Goal: Obtain resource: Obtain resource

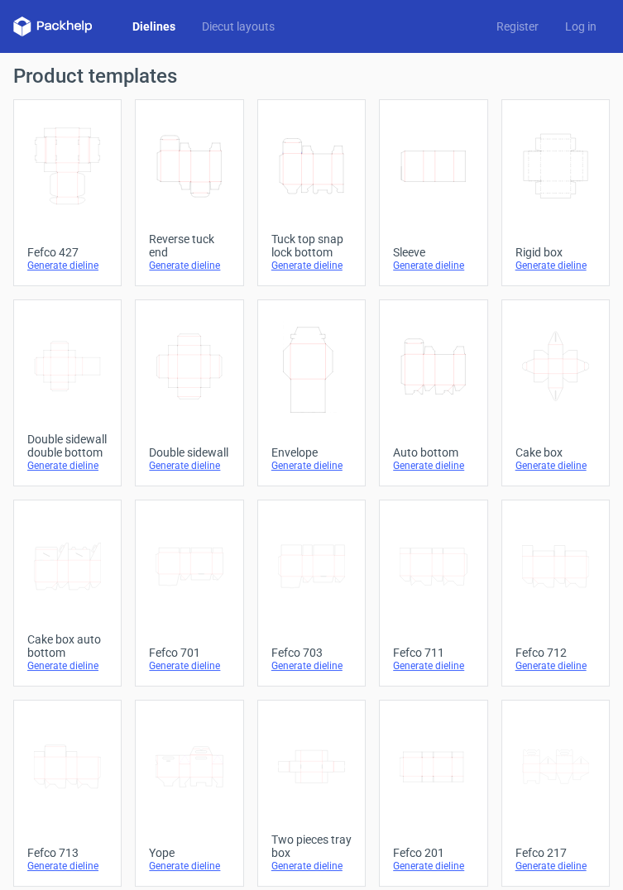
click at [58, 214] on div "Width Depth Height" at bounding box center [67, 166] width 80 height 106
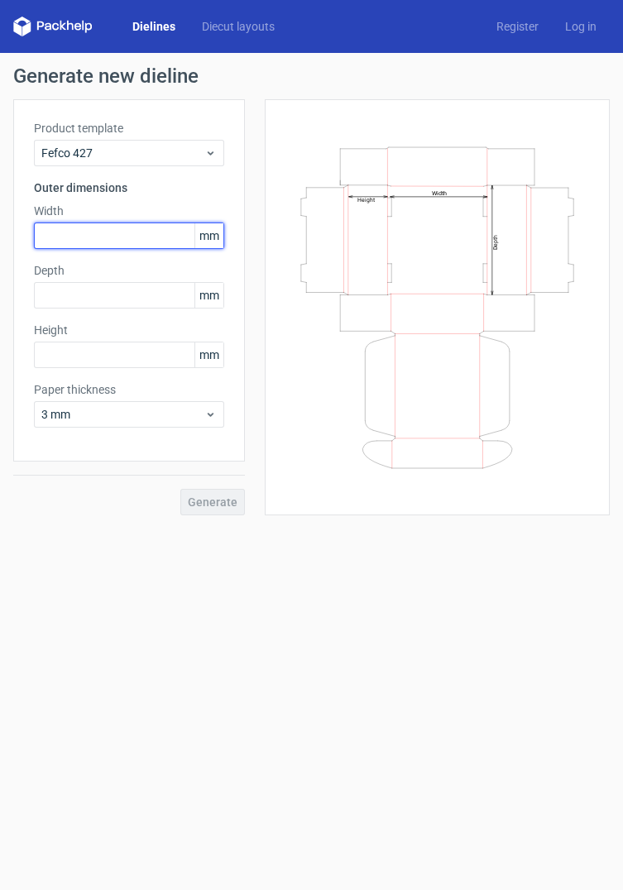
click at [70, 242] on input "text" at bounding box center [129, 236] width 190 height 26
type input "81"
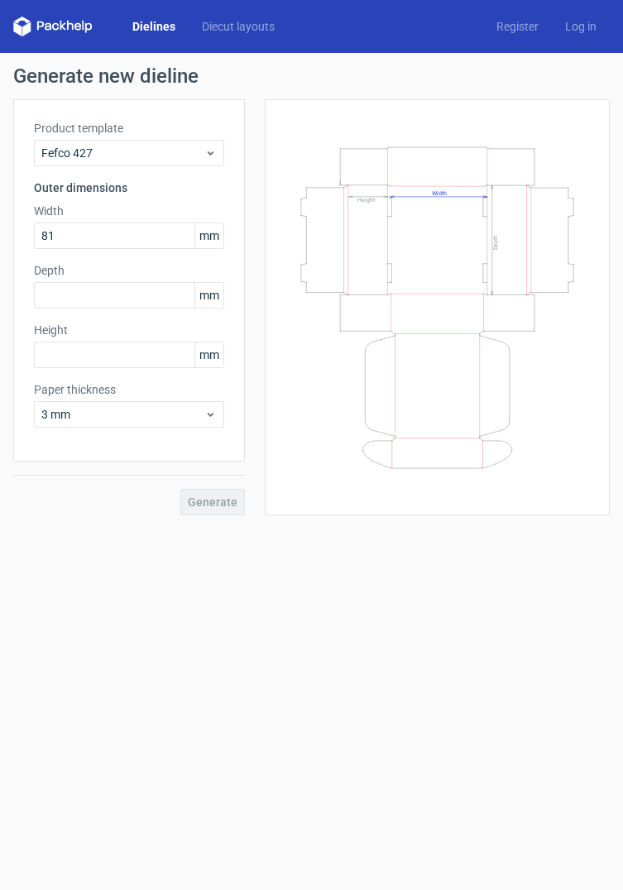
click at [94, 328] on label "Height" at bounding box center [129, 330] width 190 height 17
click at [64, 289] on input "text" at bounding box center [129, 295] width 190 height 26
type input "81"
click at [53, 351] on input "text" at bounding box center [129, 355] width 190 height 26
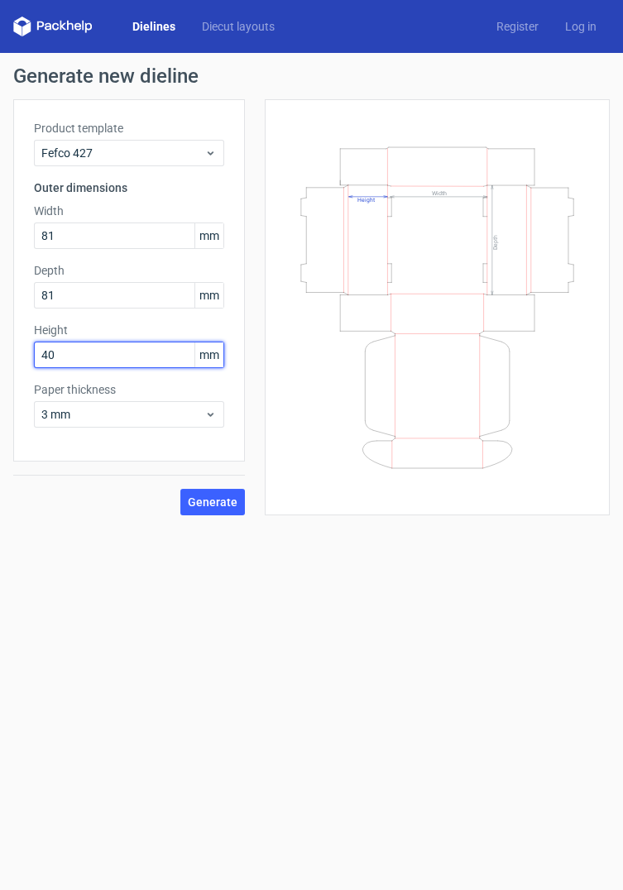
type input "40"
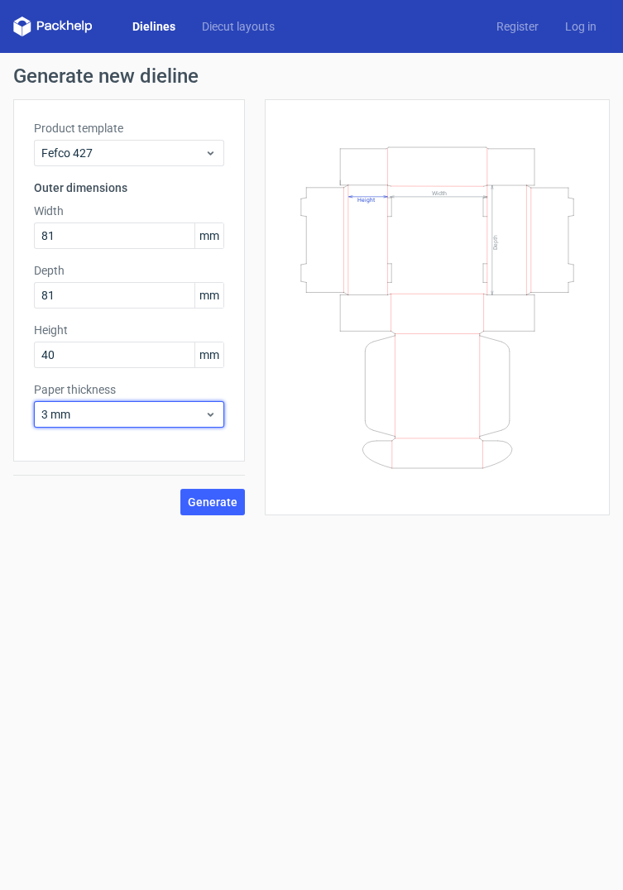
click at [96, 415] on span "3 mm" at bounding box center [122, 414] width 163 height 17
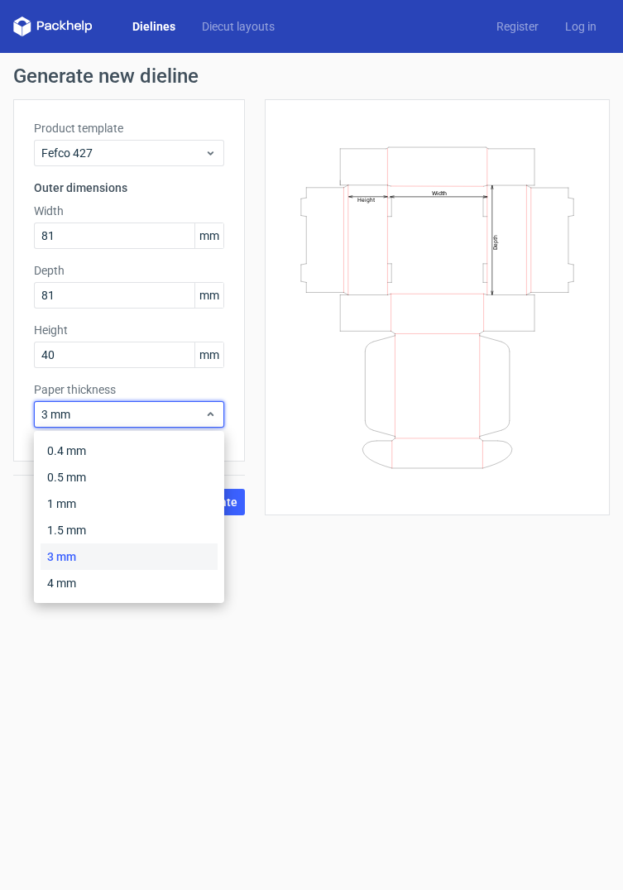
click at [60, 476] on div "0.5 mm" at bounding box center [129, 477] width 177 height 26
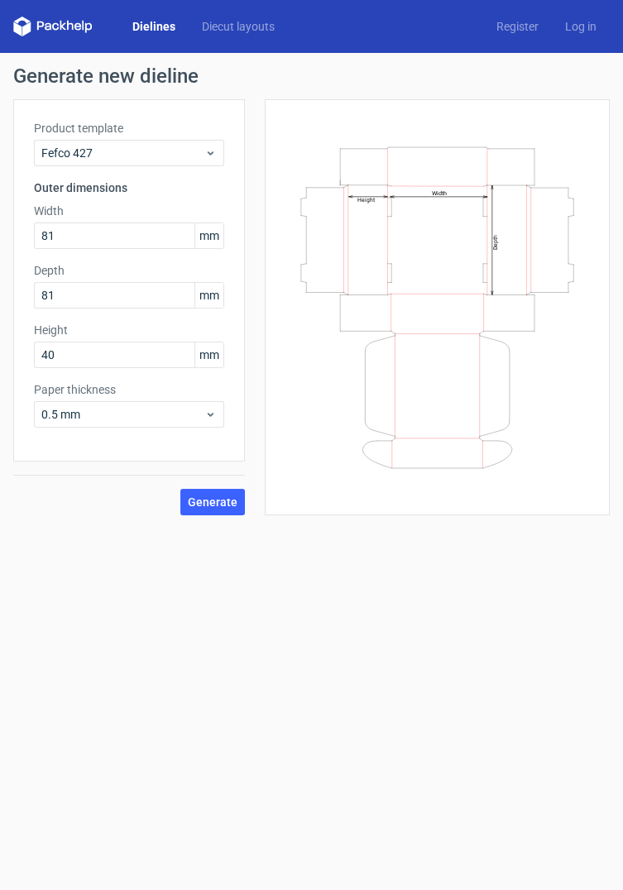
click at [208, 512] on button "Generate" at bounding box center [212, 502] width 65 height 26
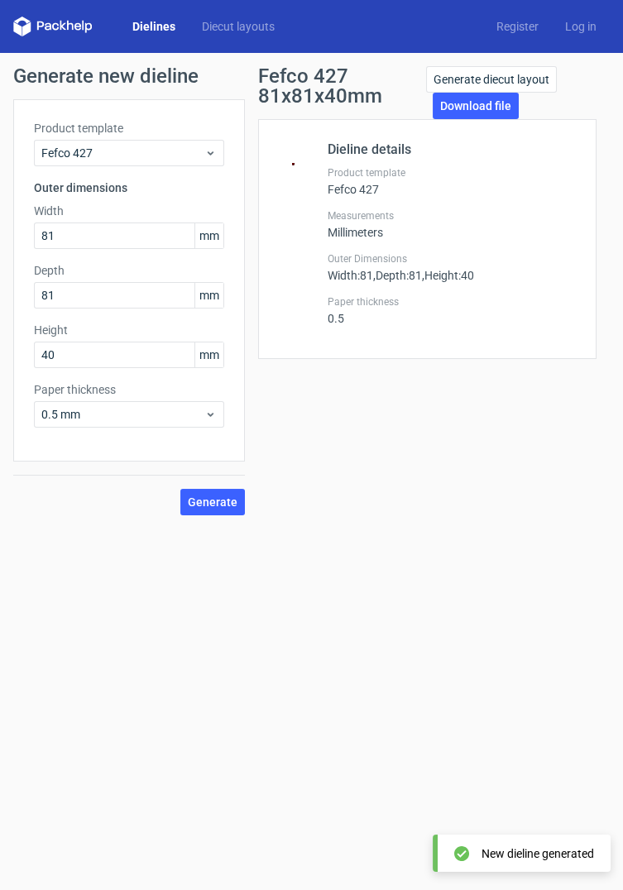
click at [463, 98] on link "Download file" at bounding box center [476, 106] width 86 height 26
click at [457, 87] on link "Generate diecut layout" at bounding box center [491, 79] width 131 height 26
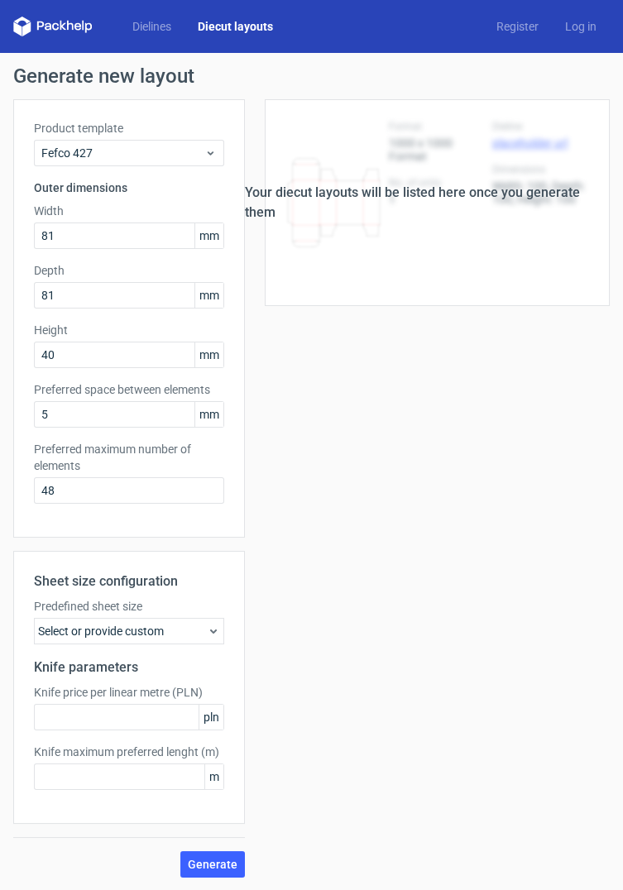
click at [228, 871] on button "Generate" at bounding box center [212, 864] width 65 height 26
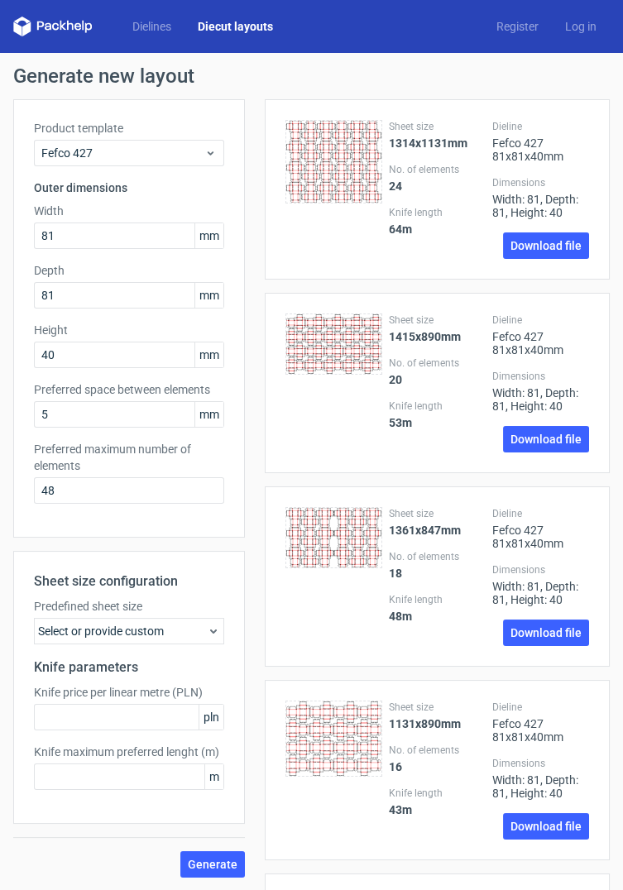
click at [589, 20] on link "Log in" at bounding box center [581, 26] width 58 height 17
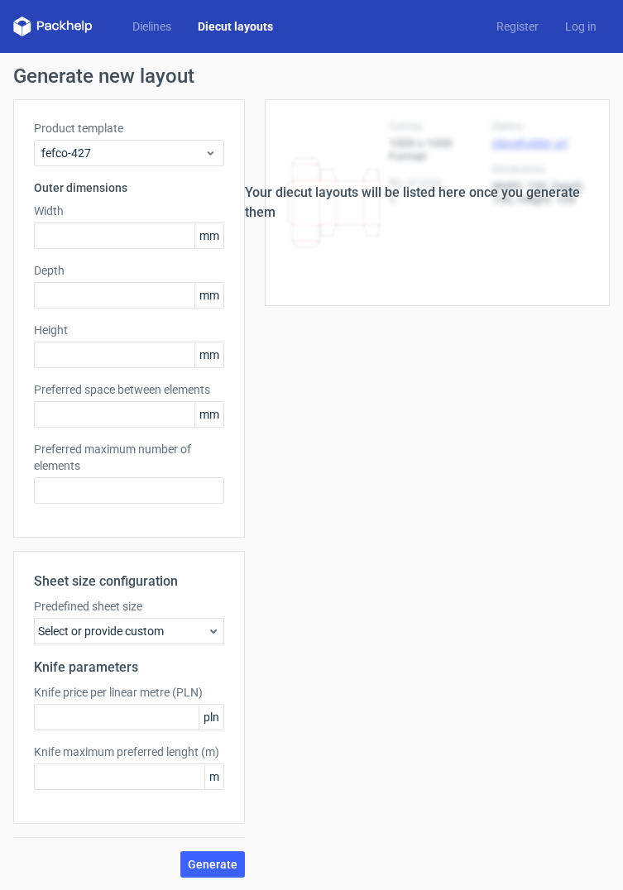
type input "81"
type input "40"
type input "5"
type input "48"
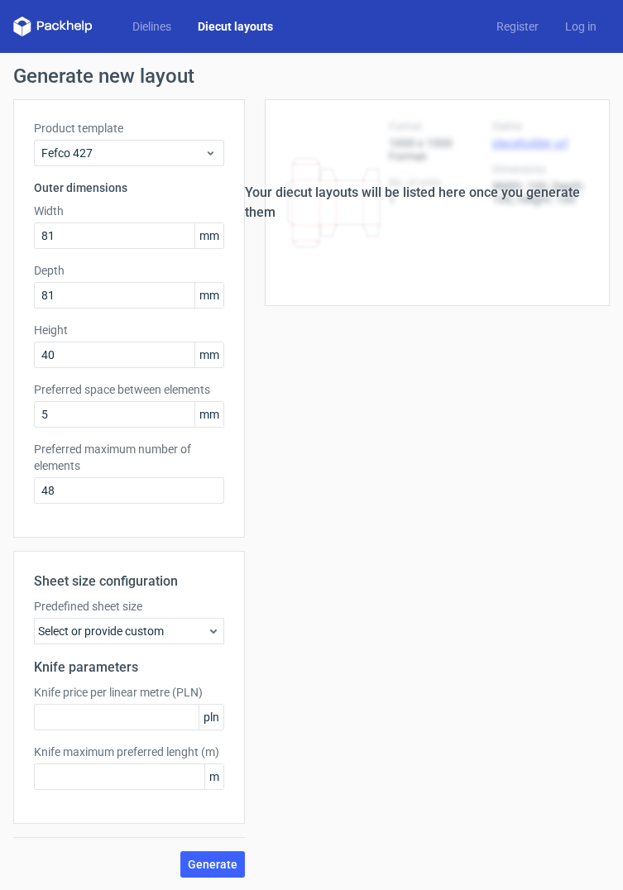
click at [524, 33] on link "Register" at bounding box center [517, 26] width 69 height 17
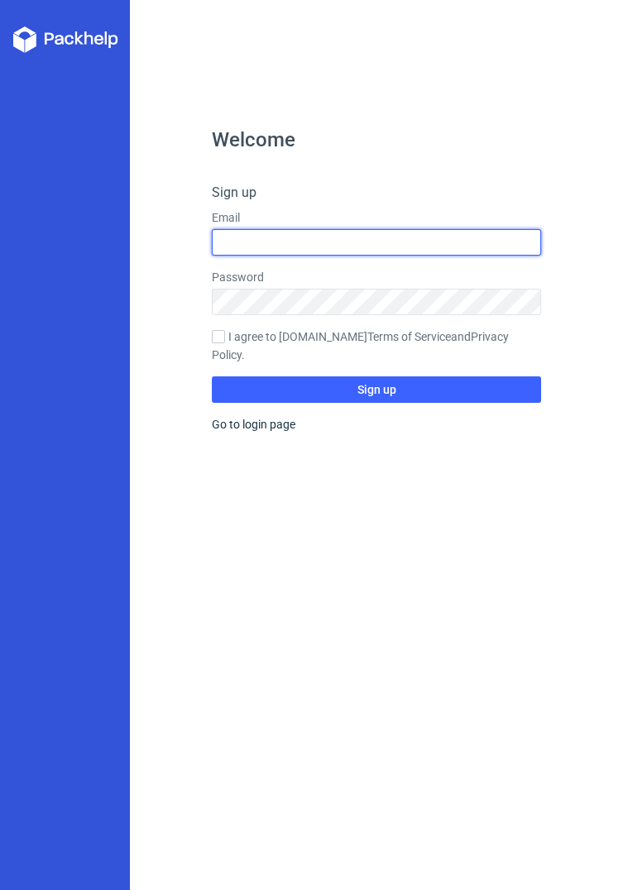
click at [244, 242] on input "text" at bounding box center [376, 242] width 328 height 26
click at [16, 349] on div at bounding box center [65, 445] width 130 height 890
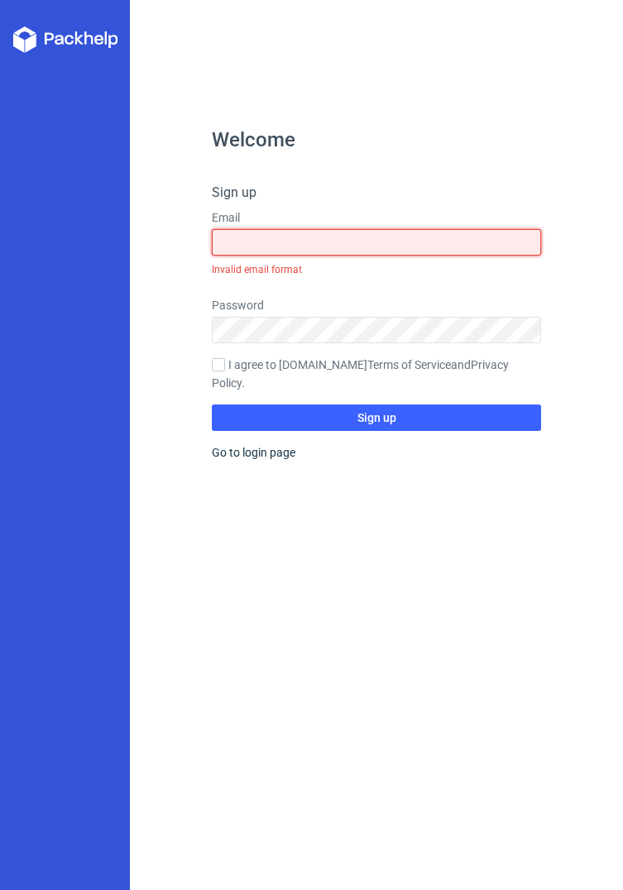
click at [235, 247] on input "text" at bounding box center [376, 242] width 328 height 26
click at [301, 236] on input "[PERSON_NAME].prinzessin" at bounding box center [376, 242] width 328 height 26
click at [368, 247] on input "[EMAIL_ADDRESS]in" at bounding box center [376, 242] width 328 height 26
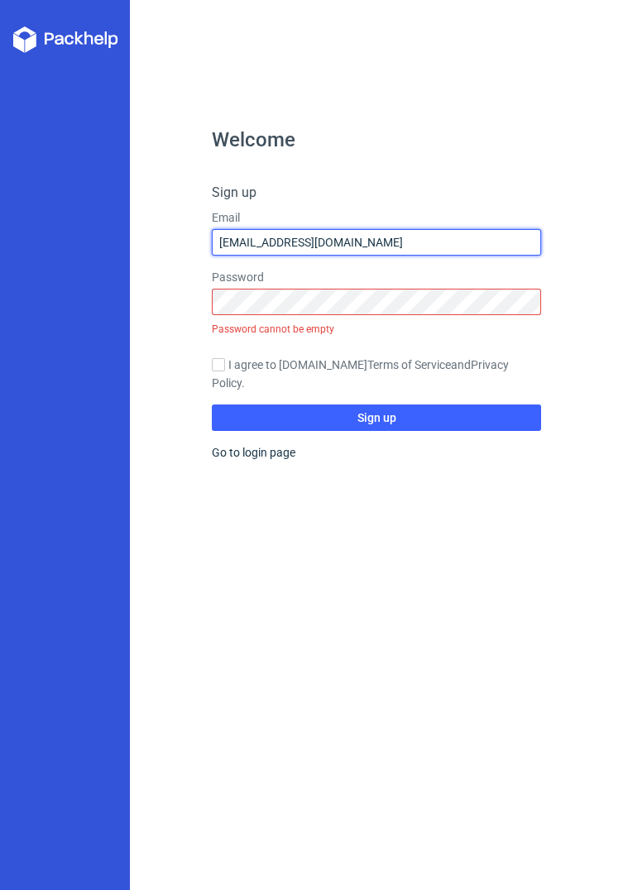
type input "[EMAIL_ADDRESS][DOMAIN_NAME]"
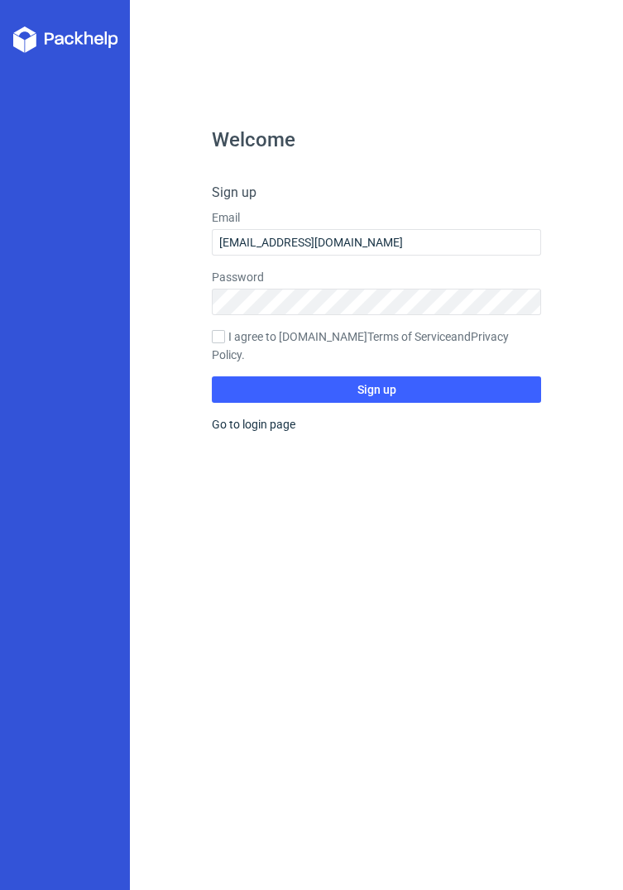
click at [218, 351] on link "Privacy Policy" at bounding box center [360, 345] width 297 height 31
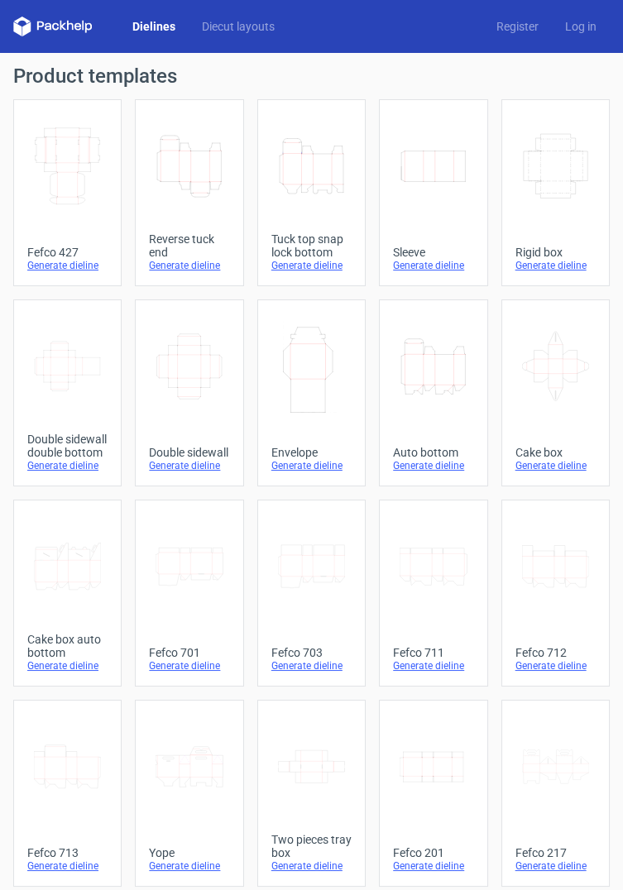
click at [55, 265] on div "Generate dieline" at bounding box center [67, 265] width 80 height 13
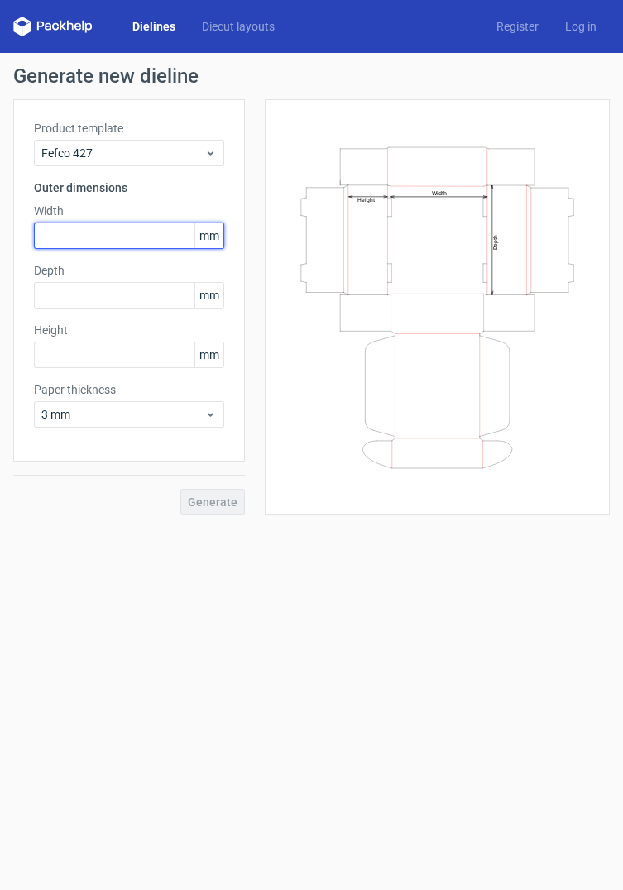
click at [126, 231] on input "text" at bounding box center [129, 236] width 190 height 26
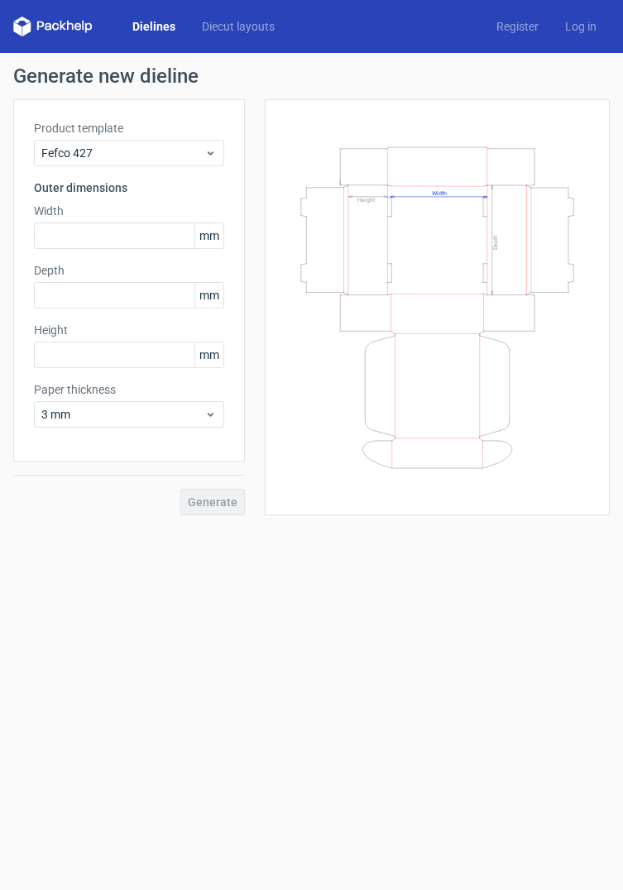
click at [596, 32] on link "Log in" at bounding box center [581, 26] width 58 height 17
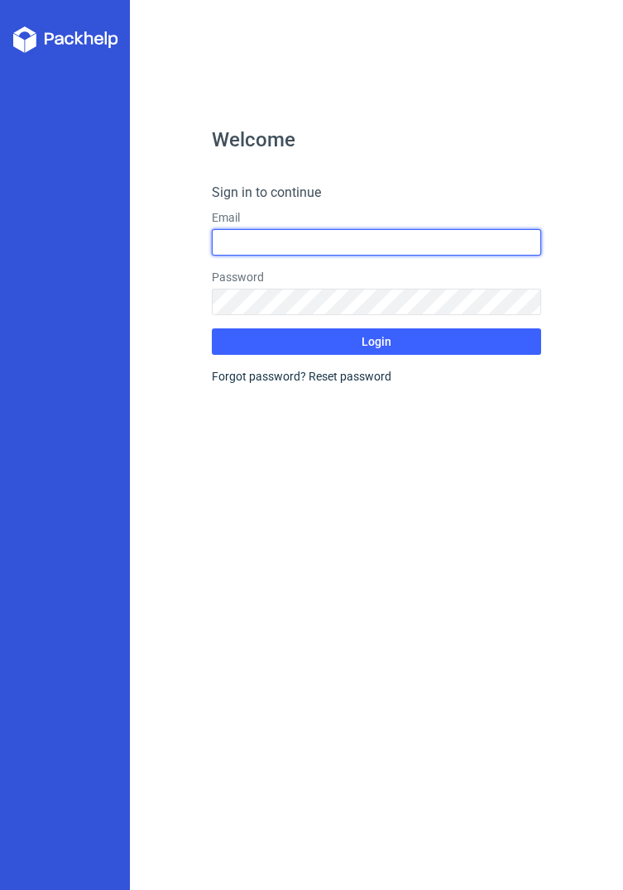
click at [420, 236] on input "text" at bounding box center [376, 242] width 328 height 26
click at [254, 238] on input "[PERSON_NAME].prinzessin" at bounding box center [376, 242] width 328 height 26
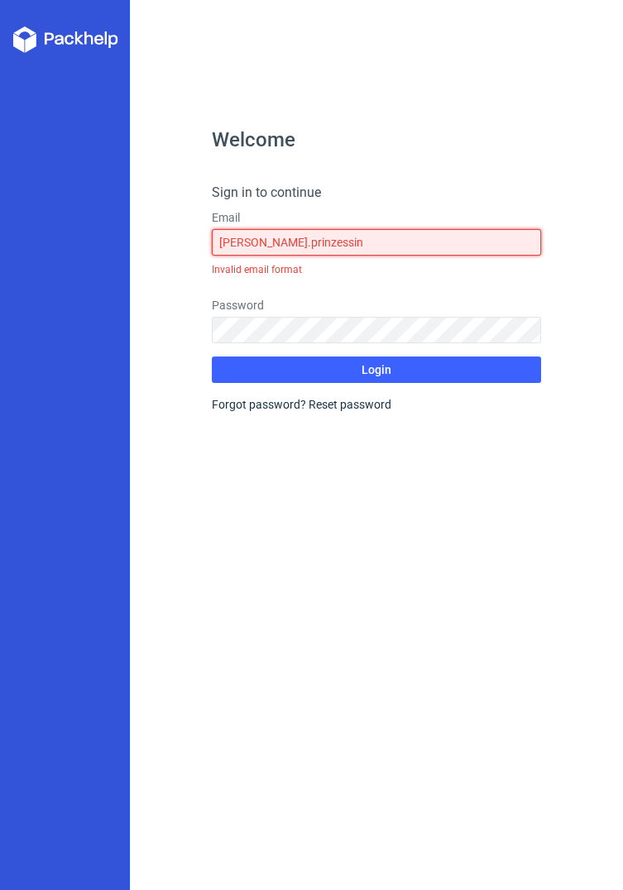
click at [260, 248] on input "[PERSON_NAME].prinzessin" at bounding box center [376, 242] width 328 height 26
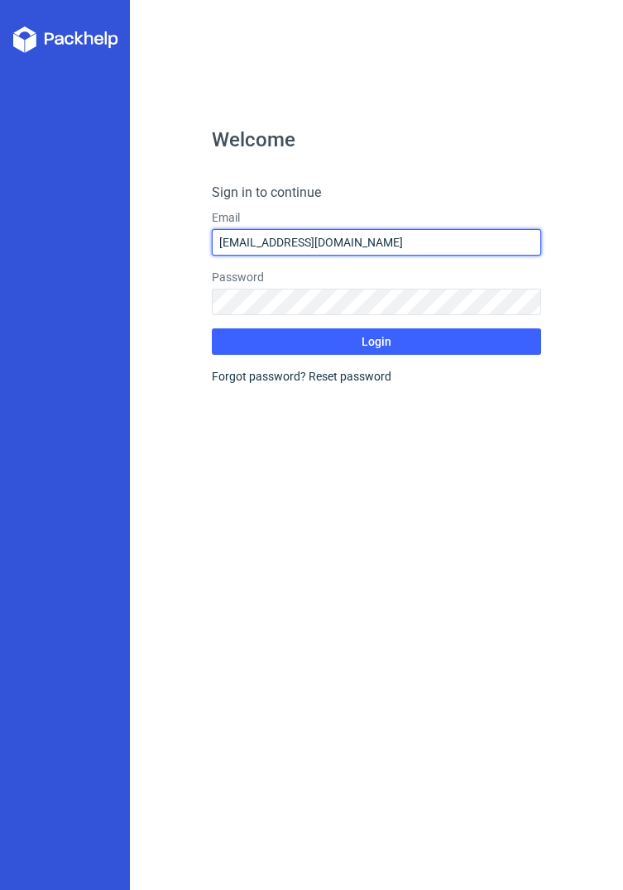
type input "[EMAIL_ADDRESS][DOMAIN_NAME]"
click at [482, 349] on button "Login" at bounding box center [376, 341] width 328 height 26
click at [465, 334] on button "Login" at bounding box center [376, 341] width 328 height 26
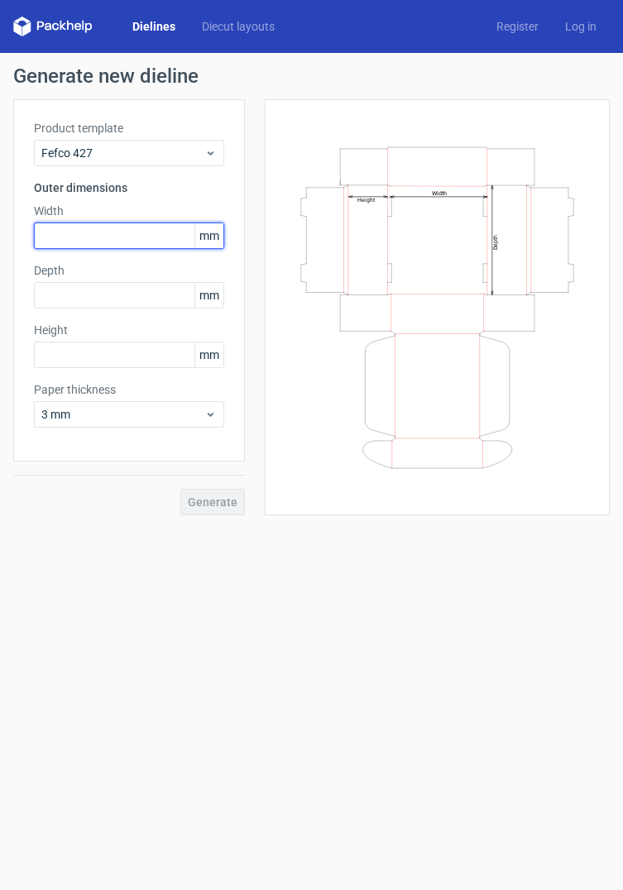
click at [118, 241] on input "text" at bounding box center [129, 236] width 190 height 26
type input "81"
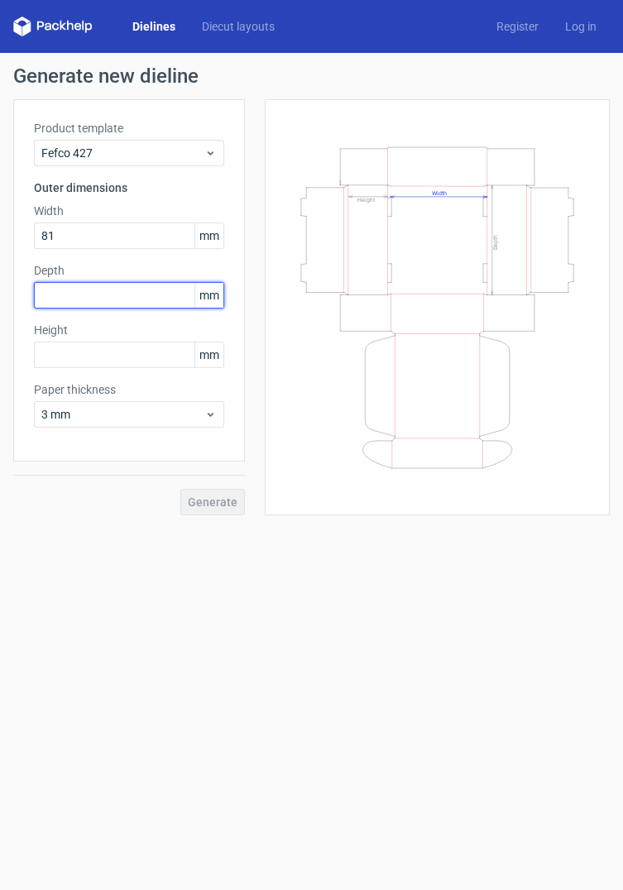
click at [126, 296] on input "text" at bounding box center [129, 295] width 190 height 26
type input "81"
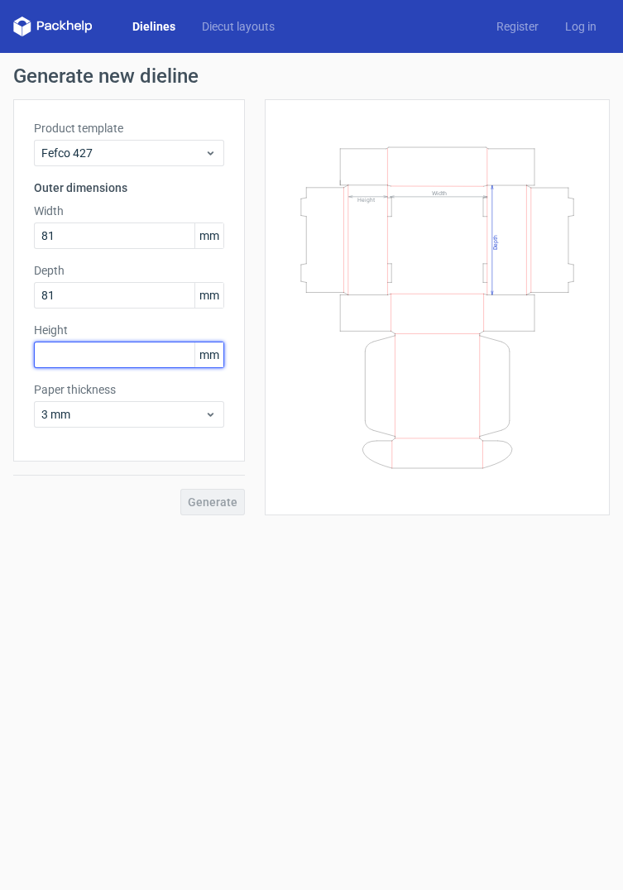
click at [125, 359] on input "text" at bounding box center [129, 355] width 190 height 26
type input "40"
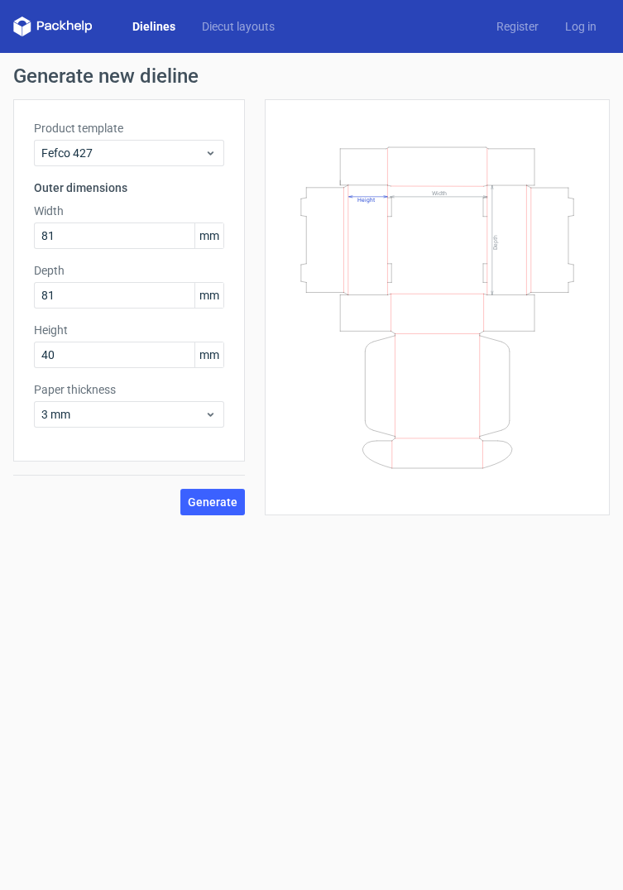
click at [220, 492] on button "Generate" at bounding box center [212, 502] width 65 height 26
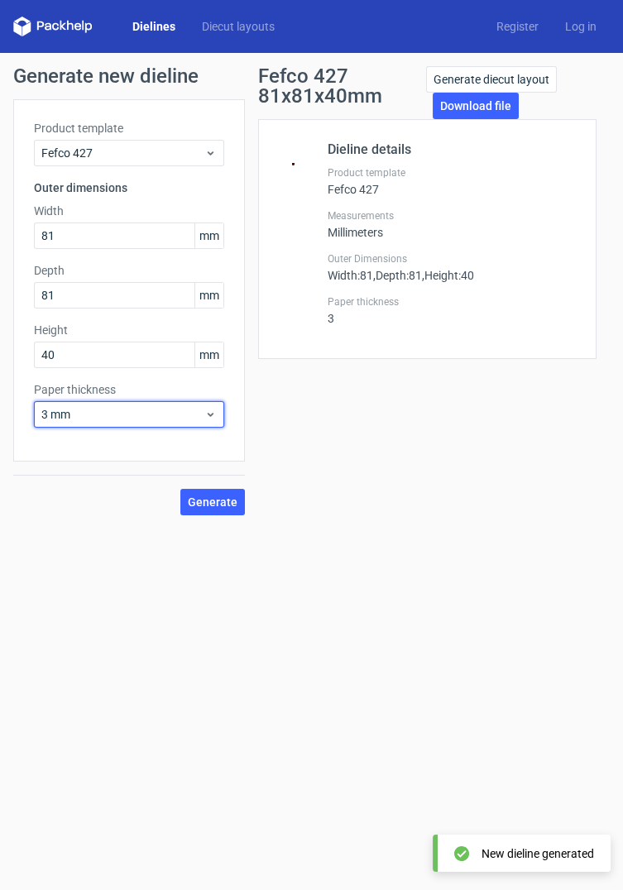
click at [187, 407] on span "3 mm" at bounding box center [122, 414] width 163 height 17
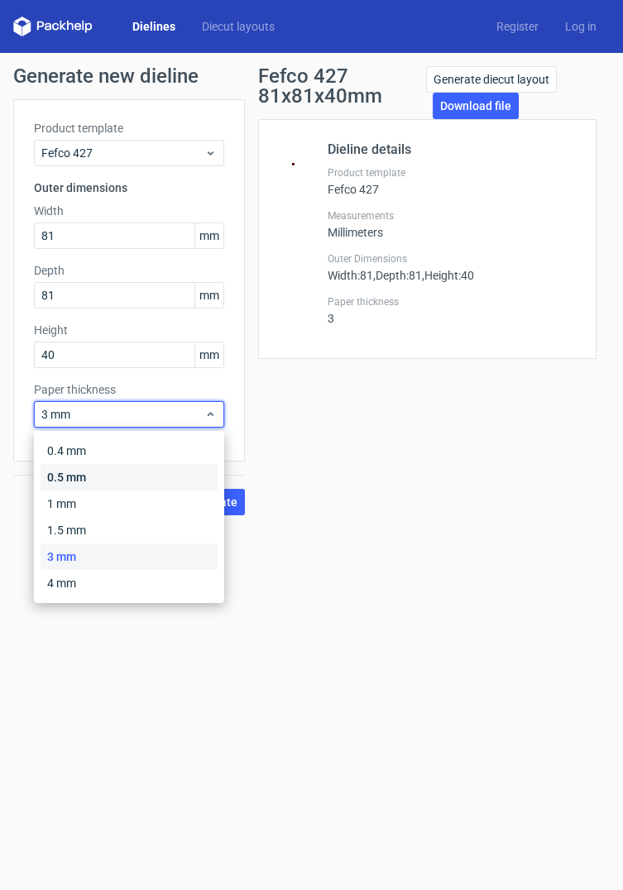
click at [153, 472] on div "0.5 mm" at bounding box center [129, 477] width 177 height 26
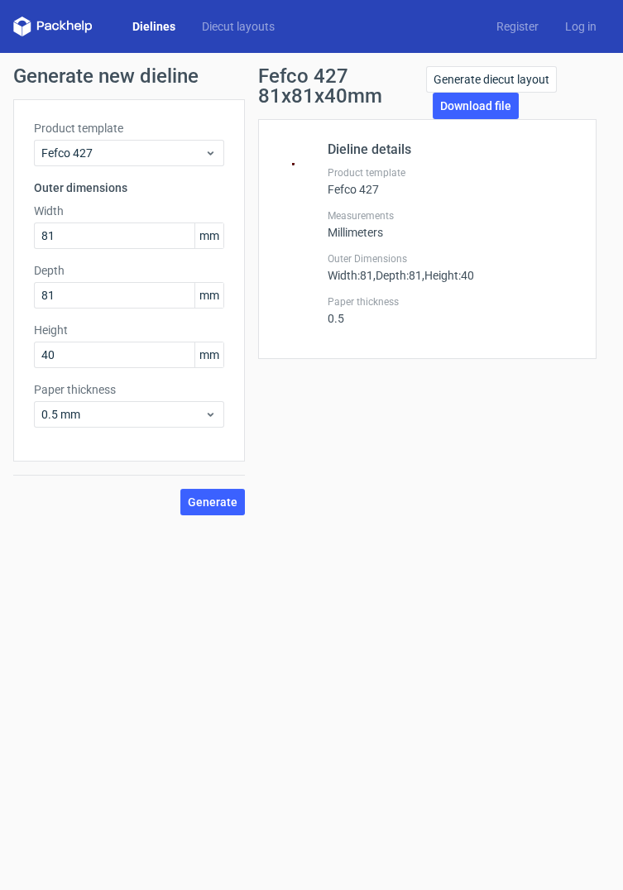
click at [217, 507] on span "Generate" at bounding box center [213, 502] width 50 height 12
click at [487, 114] on link "Download file" at bounding box center [476, 106] width 86 height 26
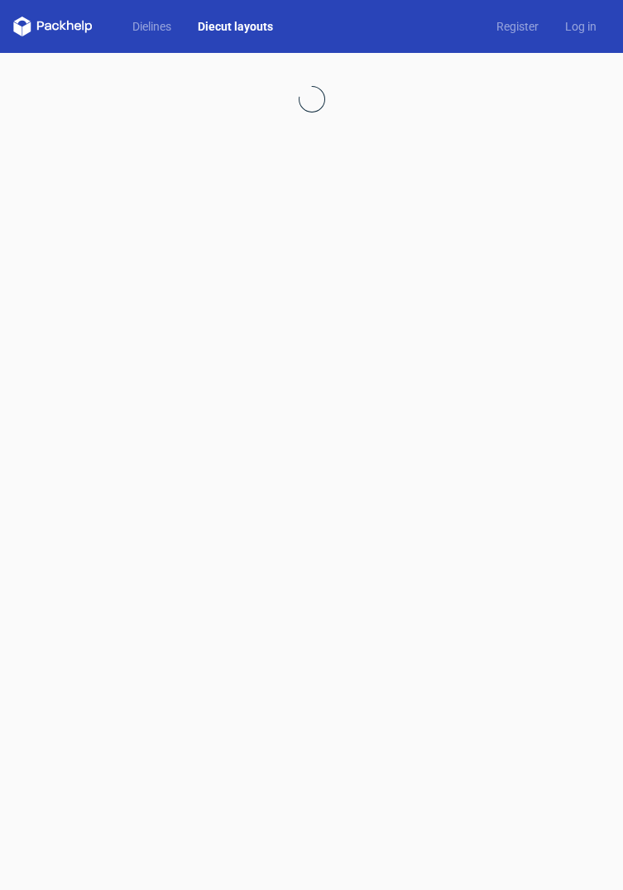
click at [236, 27] on link "Diecut layouts" at bounding box center [236, 26] width 102 height 17
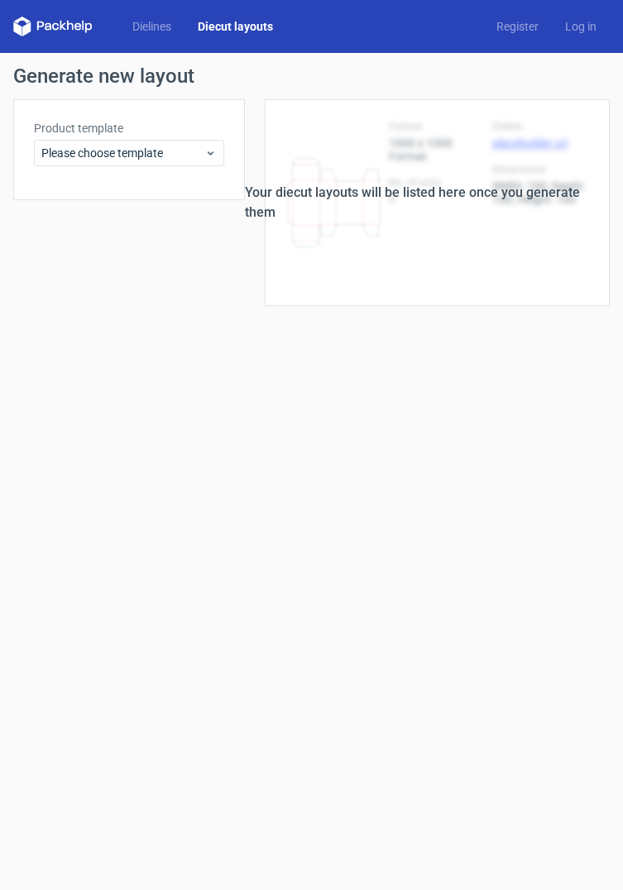
click at [26, 40] on div "Dielines Diecut layouts Register Log in" at bounding box center [311, 26] width 623 height 53
click at [30, 9] on div "Dielines Diecut layouts Register Log in" at bounding box center [311, 26] width 623 height 53
click at [39, 22] on icon at bounding box center [52, 27] width 79 height 20
click at [110, 151] on span "Please choose template" at bounding box center [122, 153] width 163 height 17
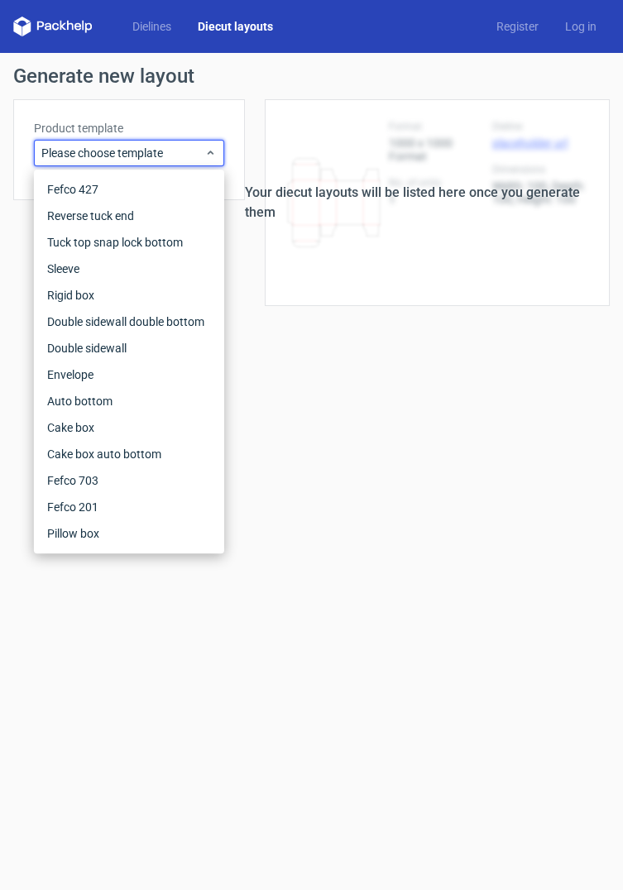
click at [122, 190] on div "Fefco 427" at bounding box center [129, 189] width 177 height 26
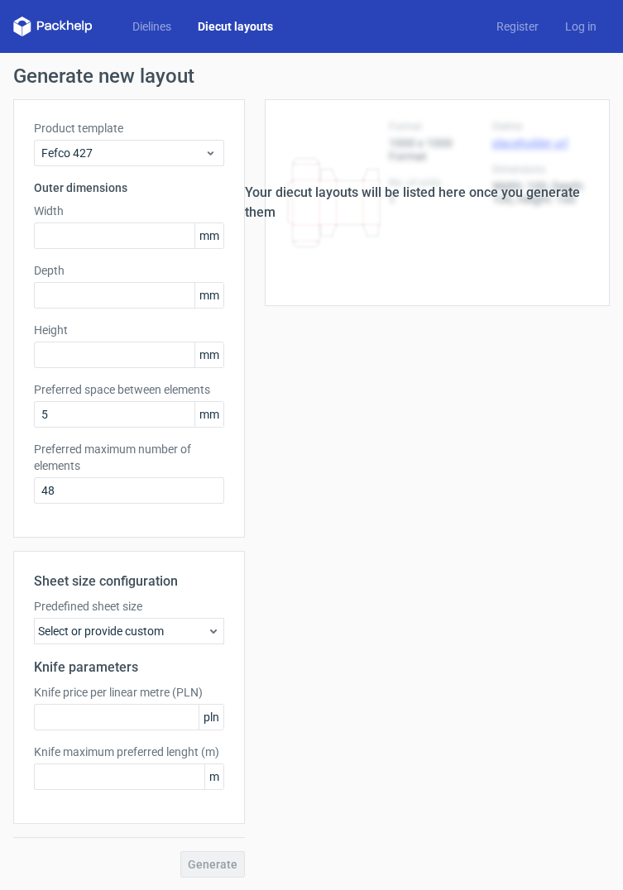
click at [189, 28] on link "Diecut layouts" at bounding box center [236, 26] width 102 height 17
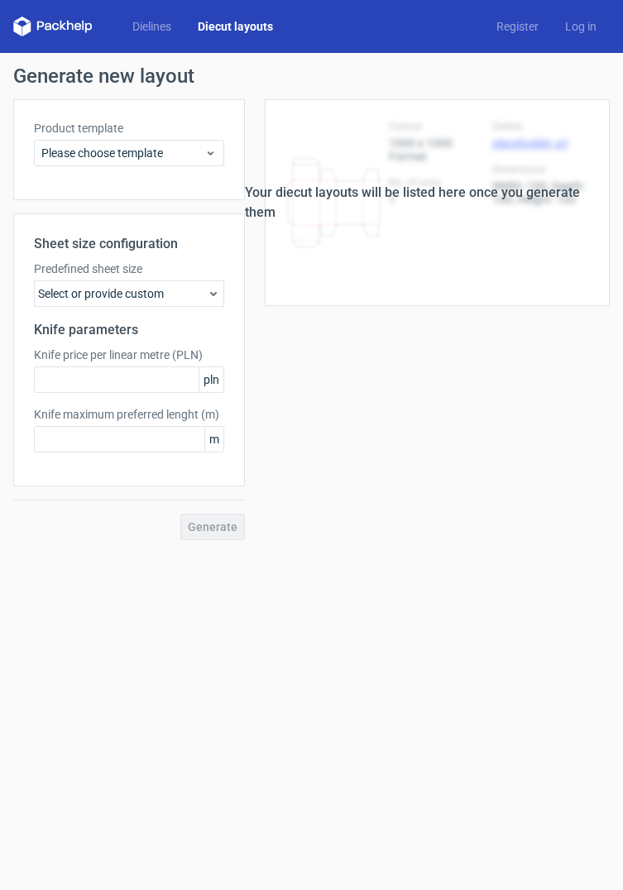
click at [179, 32] on link "Dielines" at bounding box center [151, 26] width 65 height 17
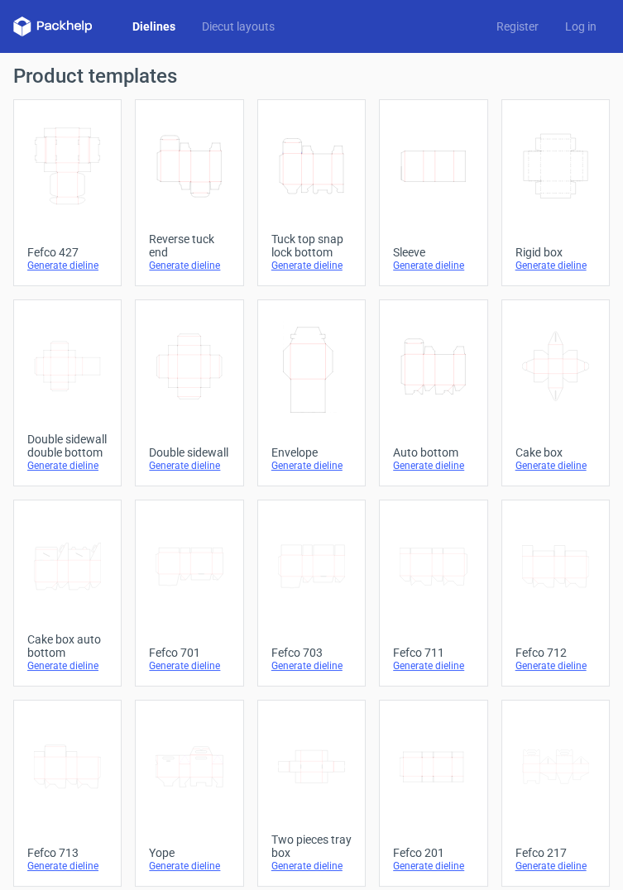
click at [189, 253] on div "Reverse tuck end" at bounding box center [189, 246] width 80 height 26
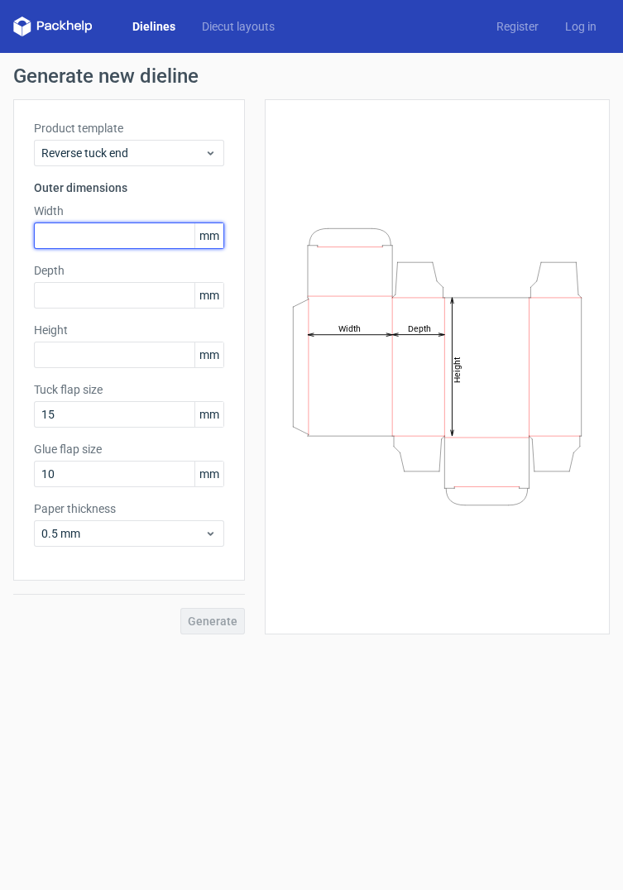
click at [156, 230] on input "text" at bounding box center [129, 236] width 190 height 26
type input "78"
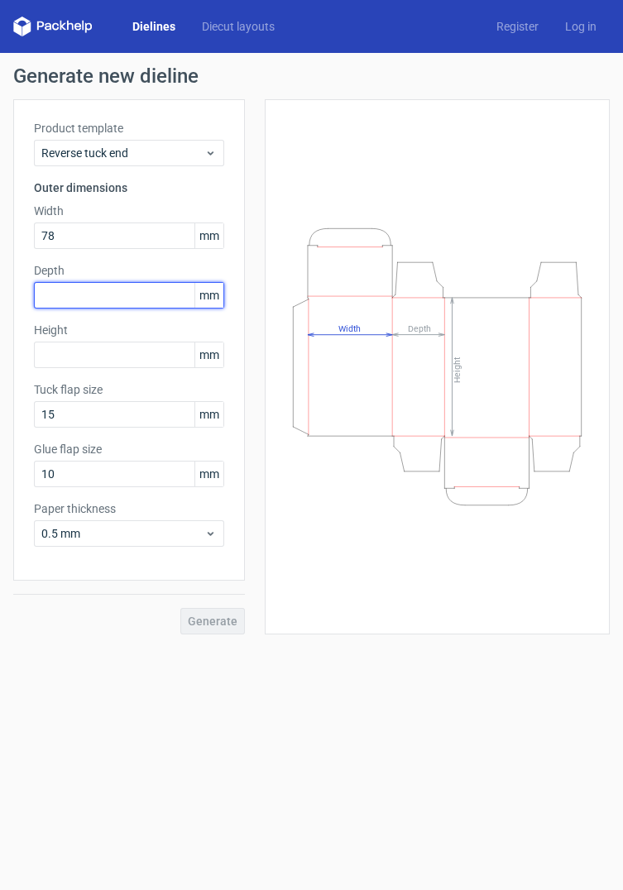
click at [146, 294] on input "text" at bounding box center [129, 295] width 190 height 26
type input "78"
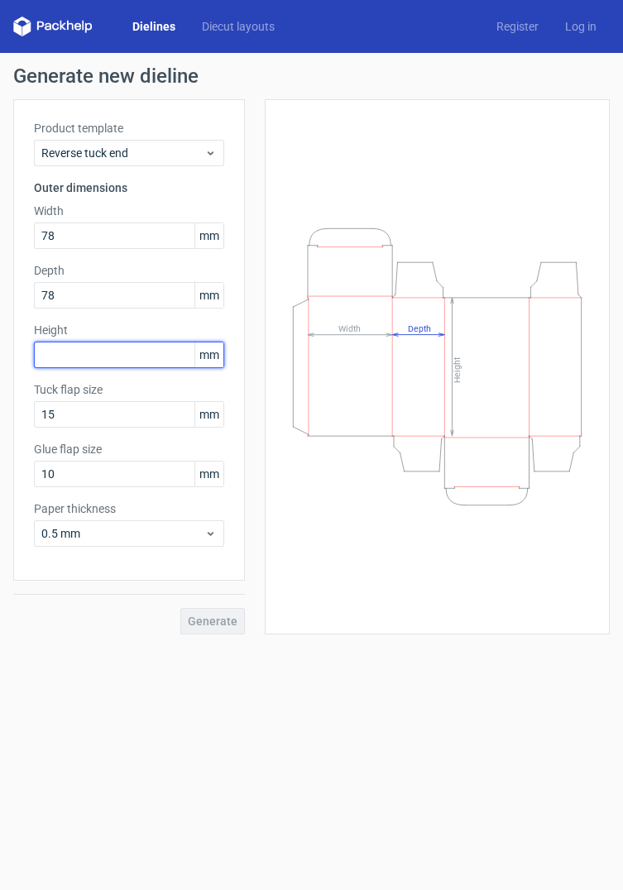
click at [119, 359] on input "text" at bounding box center [129, 355] width 190 height 26
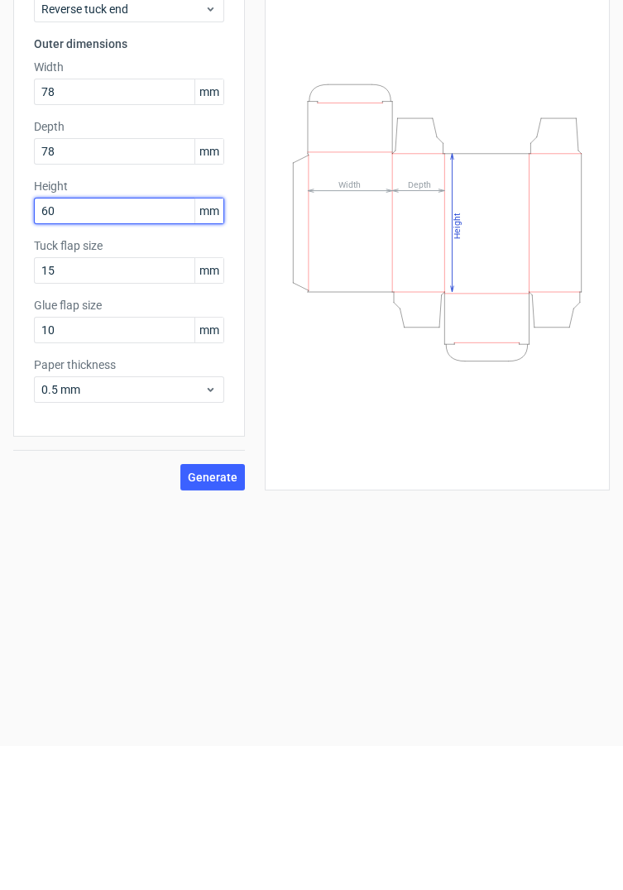
type input "60"
click at [226, 618] on span "Generate" at bounding box center [213, 622] width 50 height 12
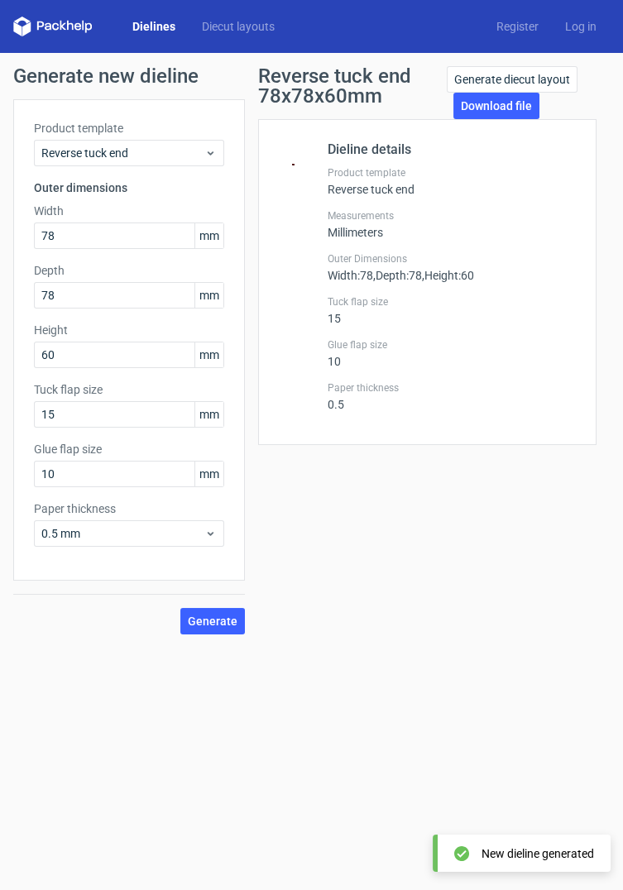
click at [510, 101] on link "Download file" at bounding box center [496, 106] width 86 height 26
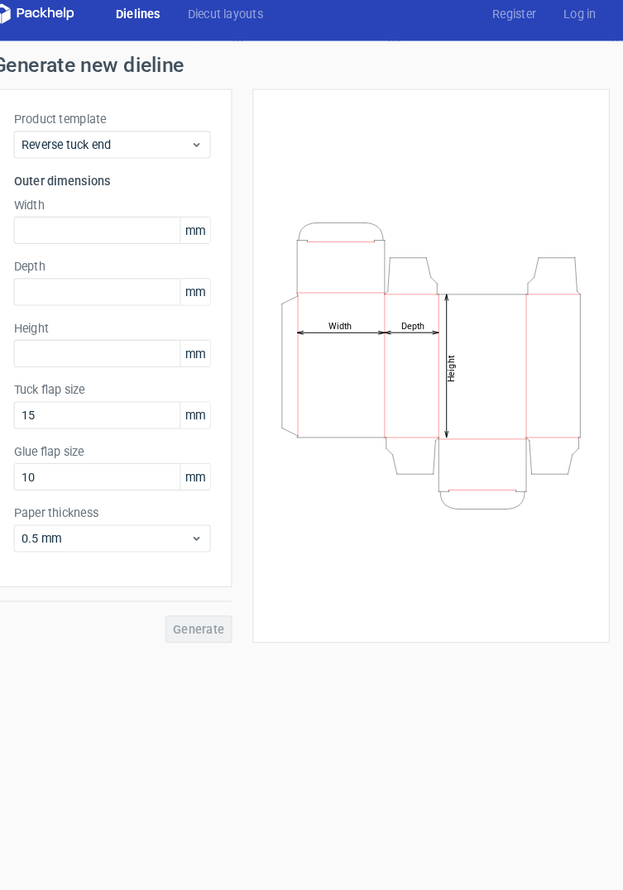
scroll to position [7, 0]
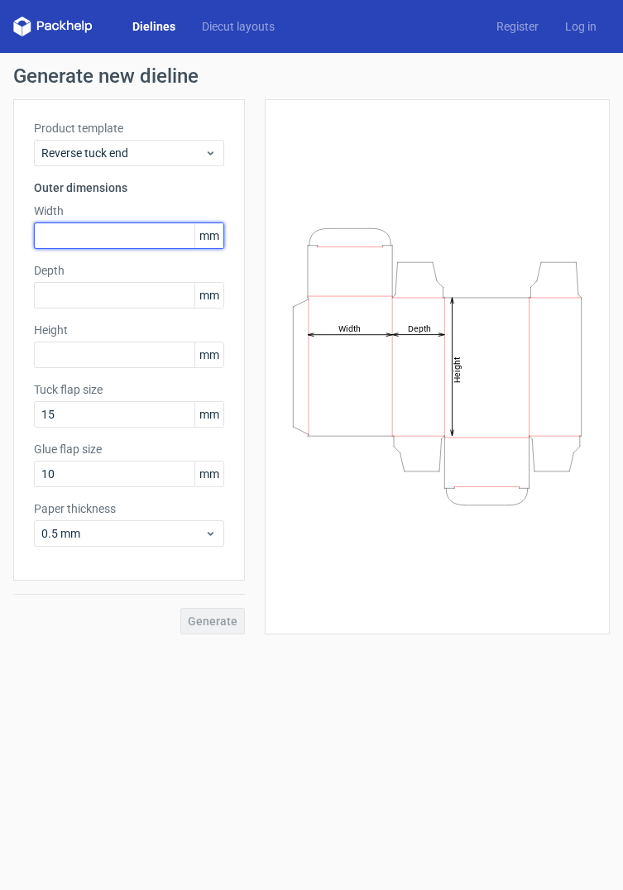
click at [139, 229] on input "text" at bounding box center [129, 236] width 190 height 26
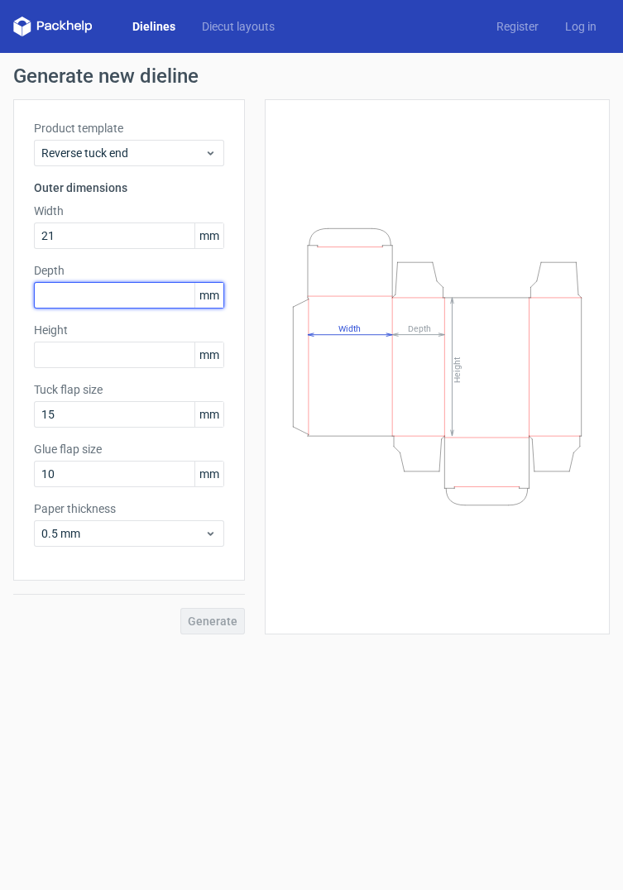
click at [164, 292] on div "Depth mm" at bounding box center [129, 285] width 190 height 46
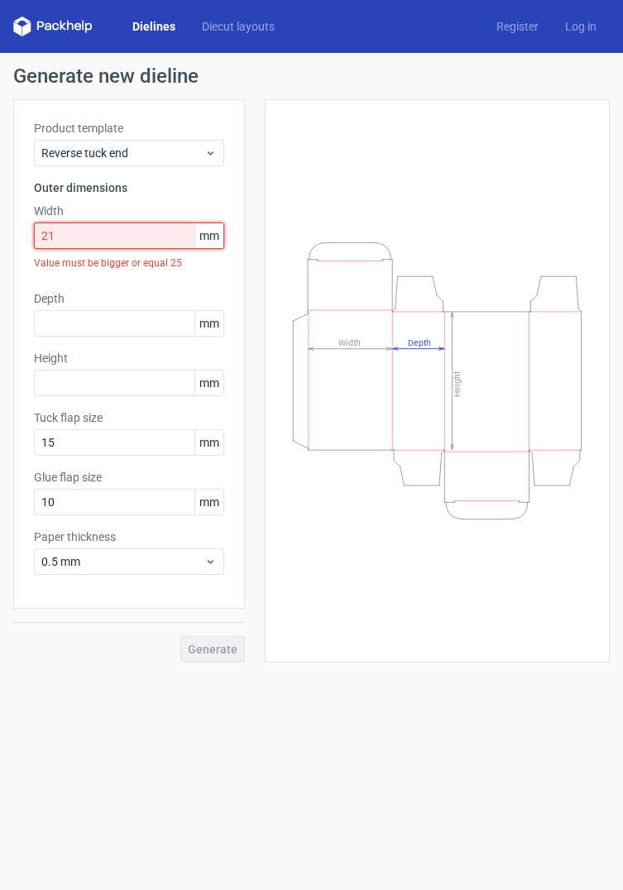
click at [144, 234] on input "21" at bounding box center [129, 236] width 190 height 26
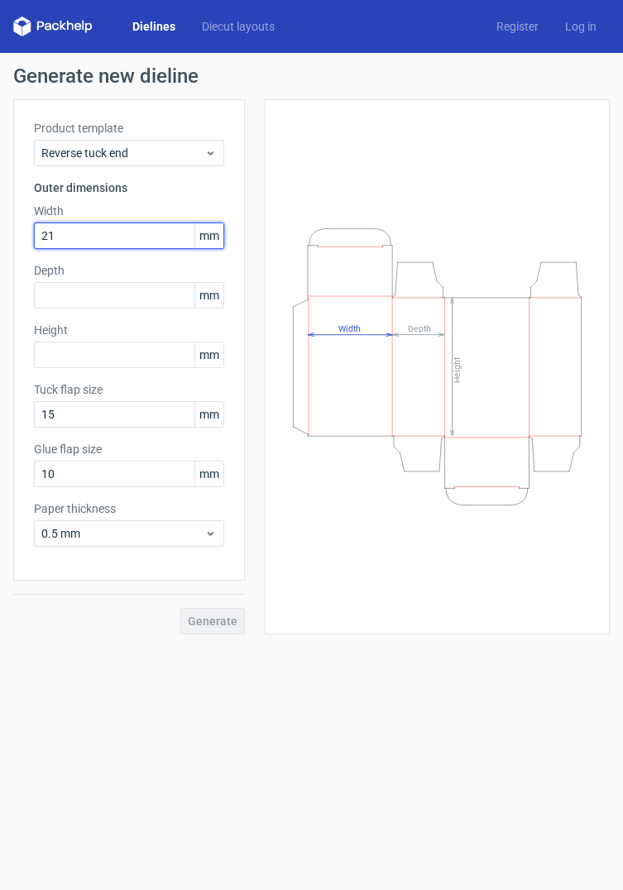
type input "2"
type input "81"
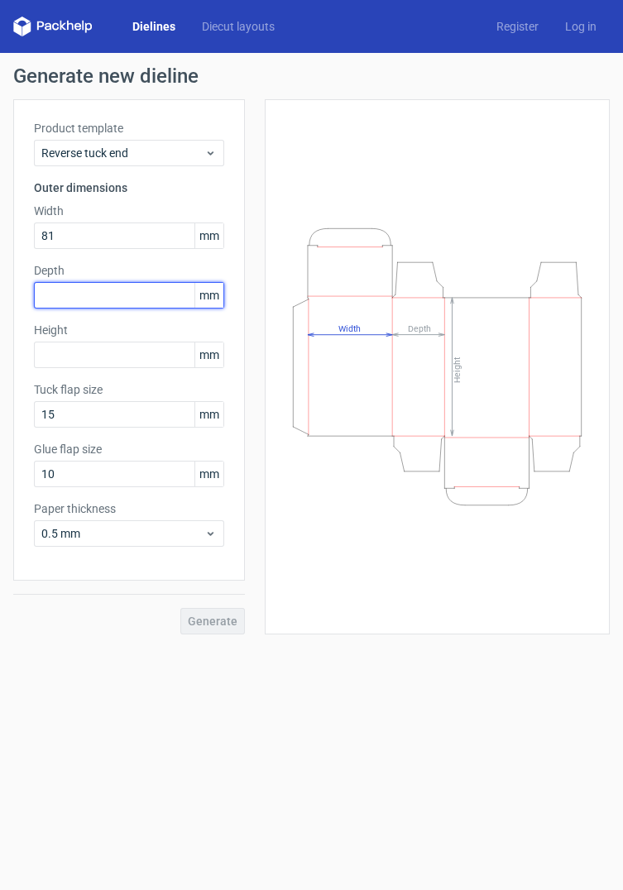
click at [173, 283] on input "text" at bounding box center [129, 295] width 190 height 26
type input "81"
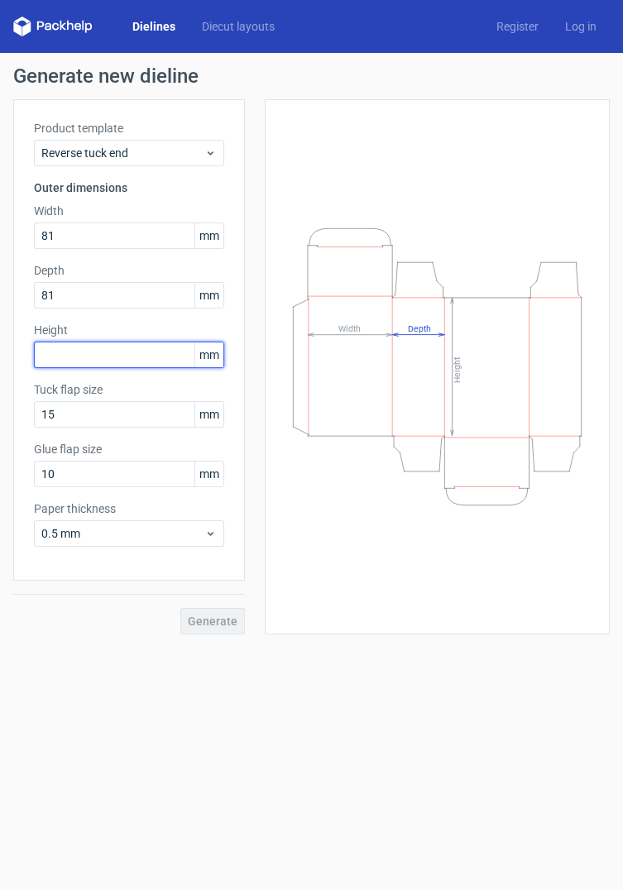
click at [174, 344] on input "text" at bounding box center [129, 355] width 190 height 26
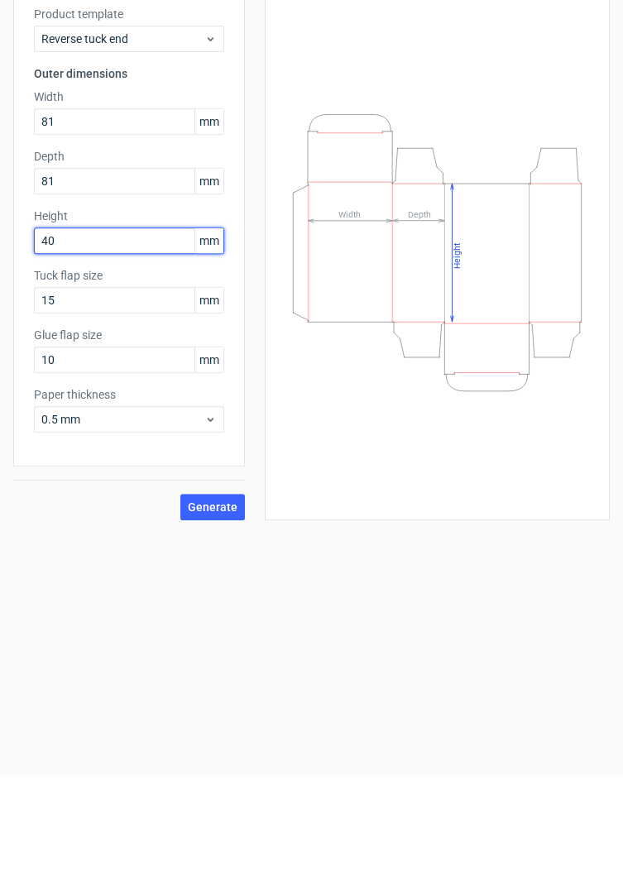
type input "40"
click at [222, 616] on span "Generate" at bounding box center [213, 622] width 50 height 12
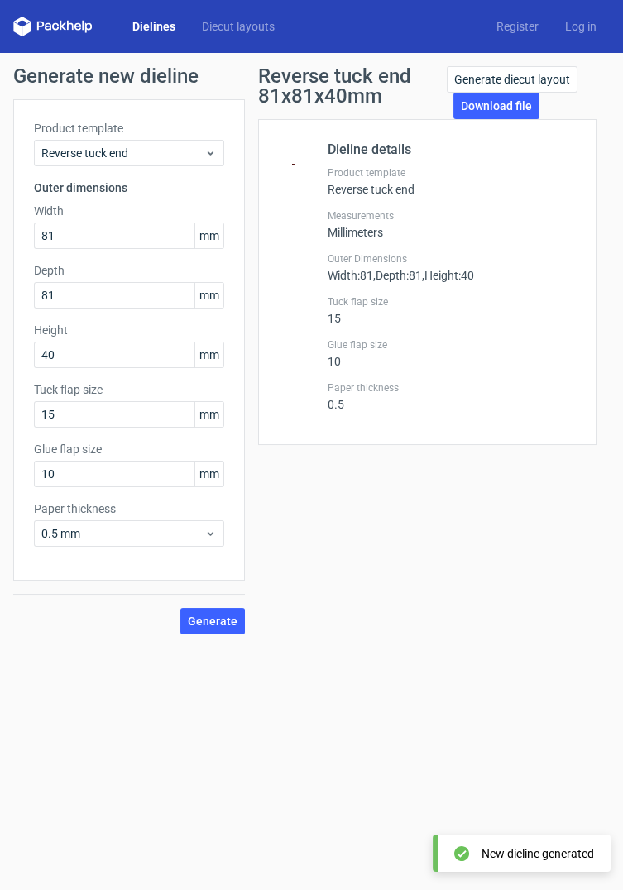
click at [516, 303] on div "Tuck flap size 15" at bounding box center [452, 310] width 248 height 30
click at [456, 366] on div "Dieline details Product template Reverse tuck end Measurements Millimeters Oute…" at bounding box center [452, 282] width 248 height 285
click at [454, 355] on div "Glue flap size 10" at bounding box center [452, 353] width 248 height 30
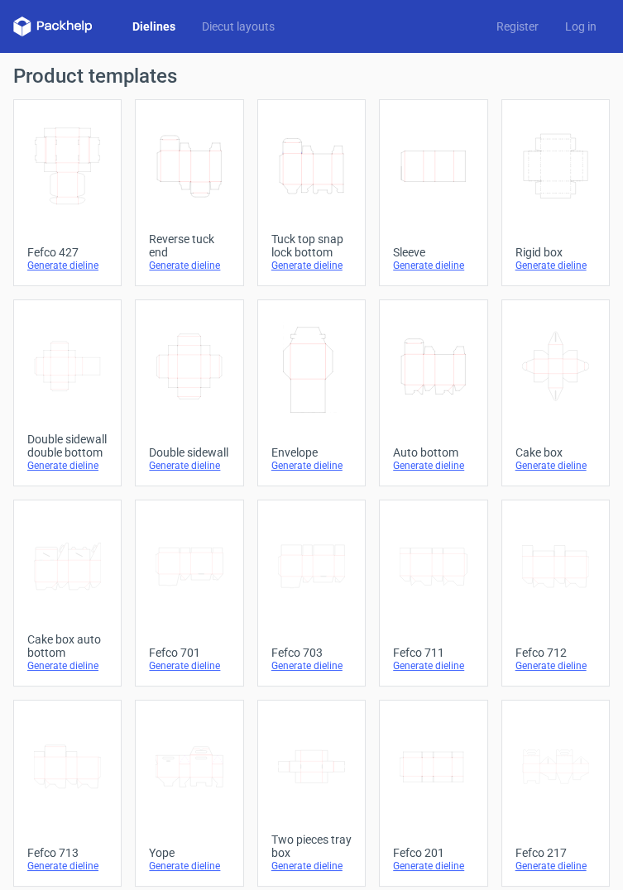
click at [55, 164] on icon "Width Depth Height" at bounding box center [67, 166] width 67 height 93
